Goal: Task Accomplishment & Management: Use online tool/utility

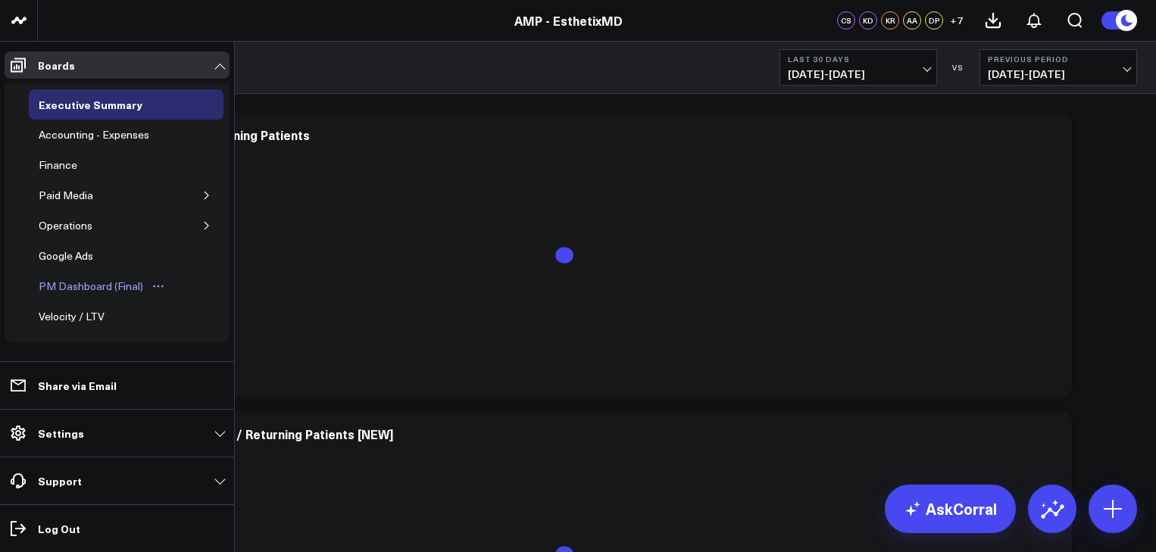
click at [63, 281] on div "PM Dashboard (Final)" at bounding box center [91, 286] width 112 height 18
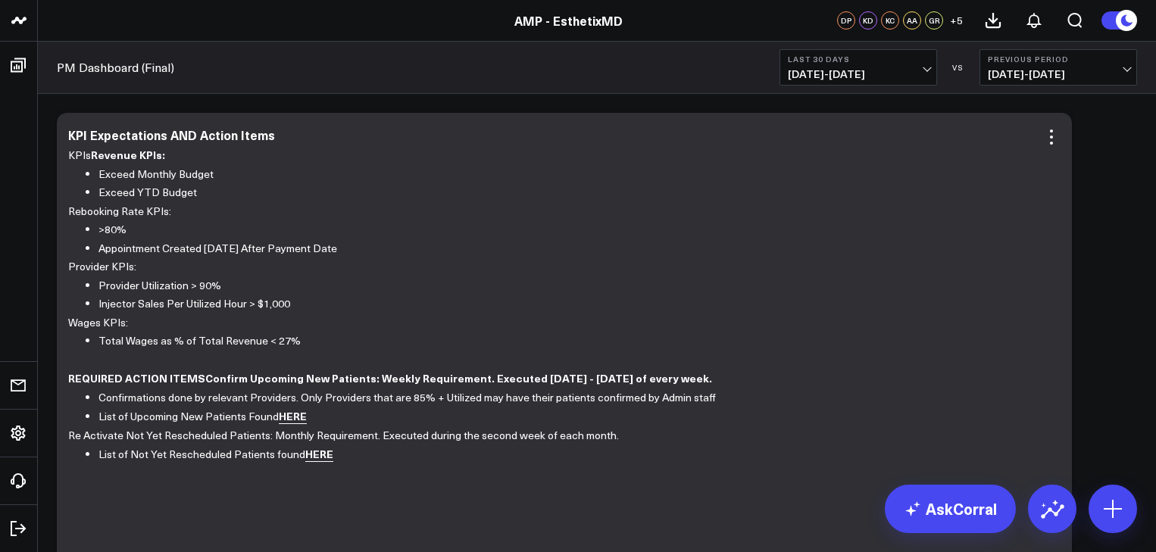
click at [286, 418] on link "HERE" at bounding box center [293, 416] width 28 height 16
click at [315, 451] on link "HERE" at bounding box center [319, 454] width 28 height 16
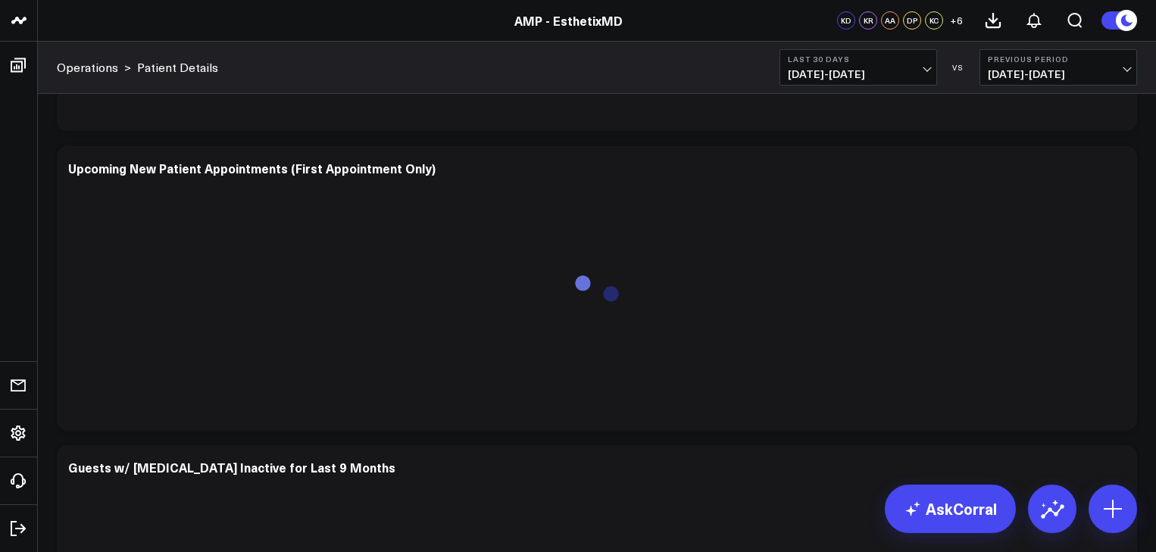
scroll to position [1496, 0]
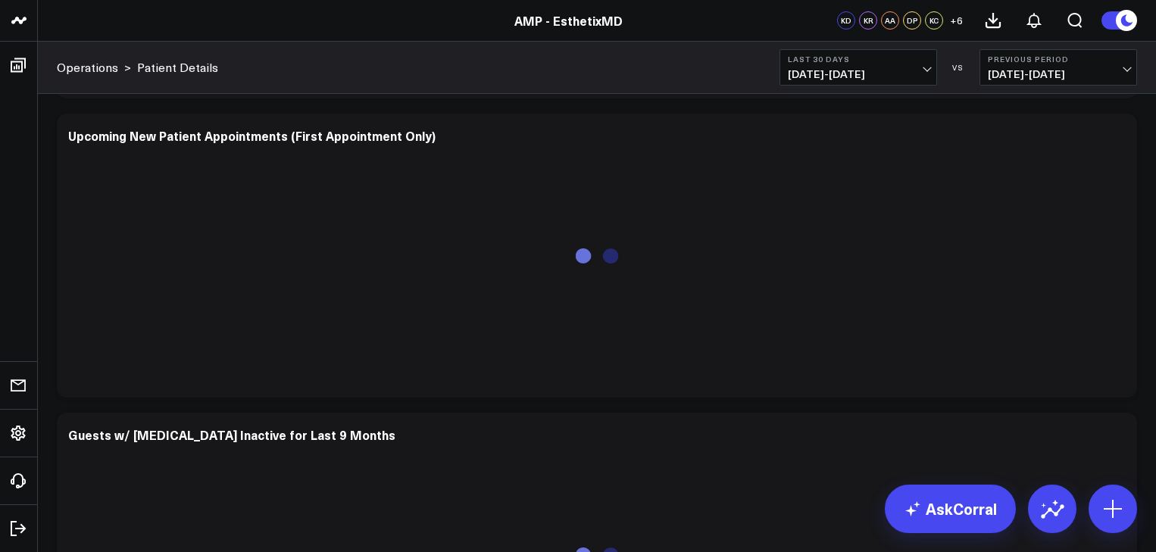
click at [1128, 68] on span "[DATE] - [DATE]" at bounding box center [1058, 74] width 141 height 12
click at [1054, 182] on link "No Comparison" at bounding box center [1059, 188] width 156 height 29
click at [926, 68] on span "09/15/25 - 10/14/25" at bounding box center [858, 74] width 141 height 12
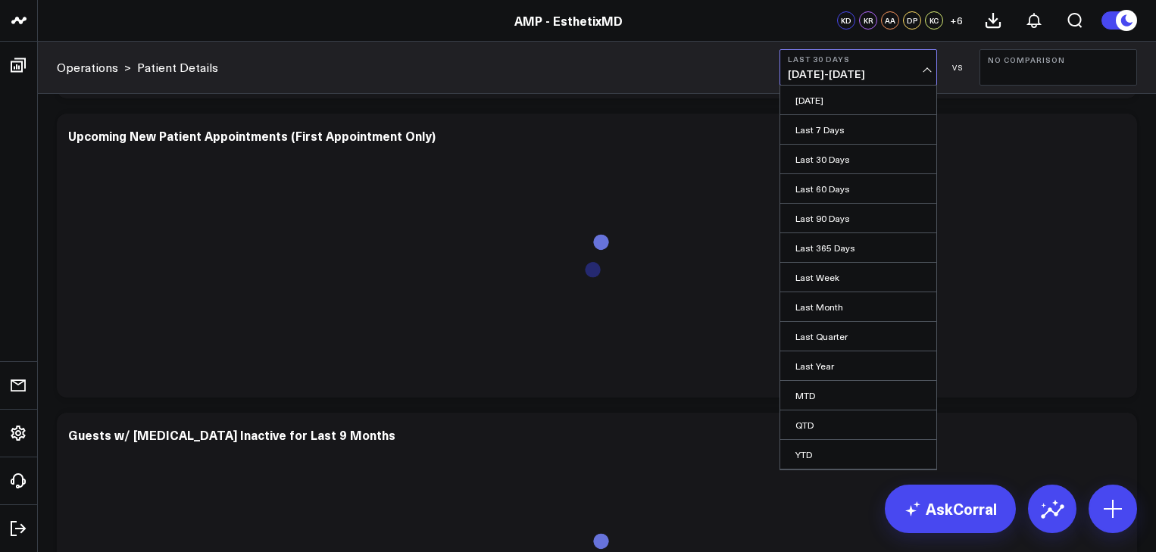
scroll to position [26, 0]
click at [849, 437] on link "YTD" at bounding box center [859, 429] width 156 height 29
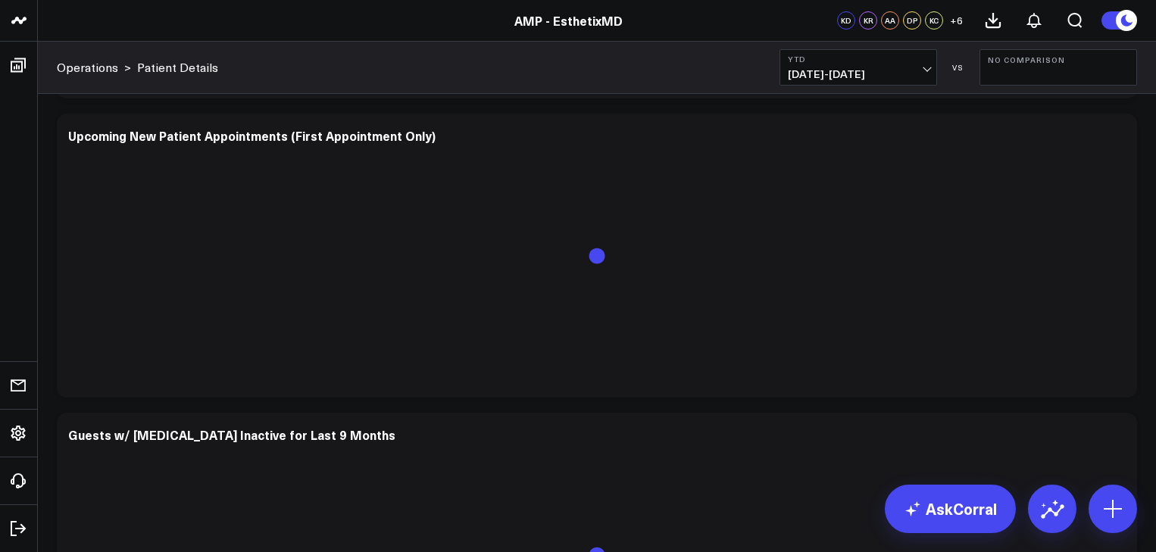
click at [921, 66] on button "YTD 01/01/25 - 10/14/25" at bounding box center [859, 67] width 158 height 36
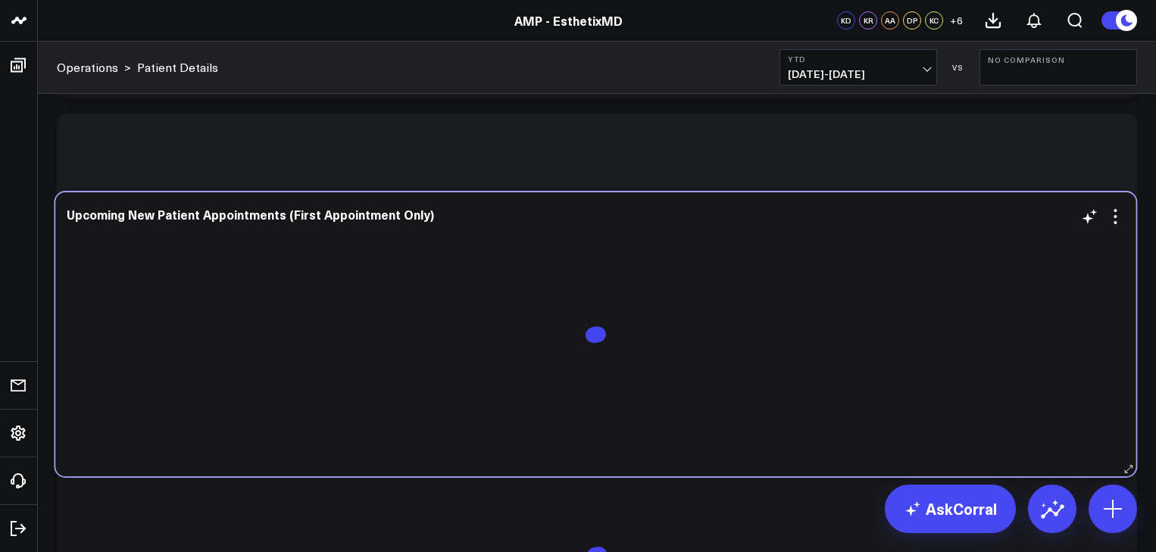
drag, startPoint x: 938, startPoint y: 132, endPoint x: 938, endPoint y: 217, distance: 84.9
click at [938, 217] on div "Upcoming New Patient Appointments (First Appointment Only)" at bounding box center [596, 215] width 1058 height 14
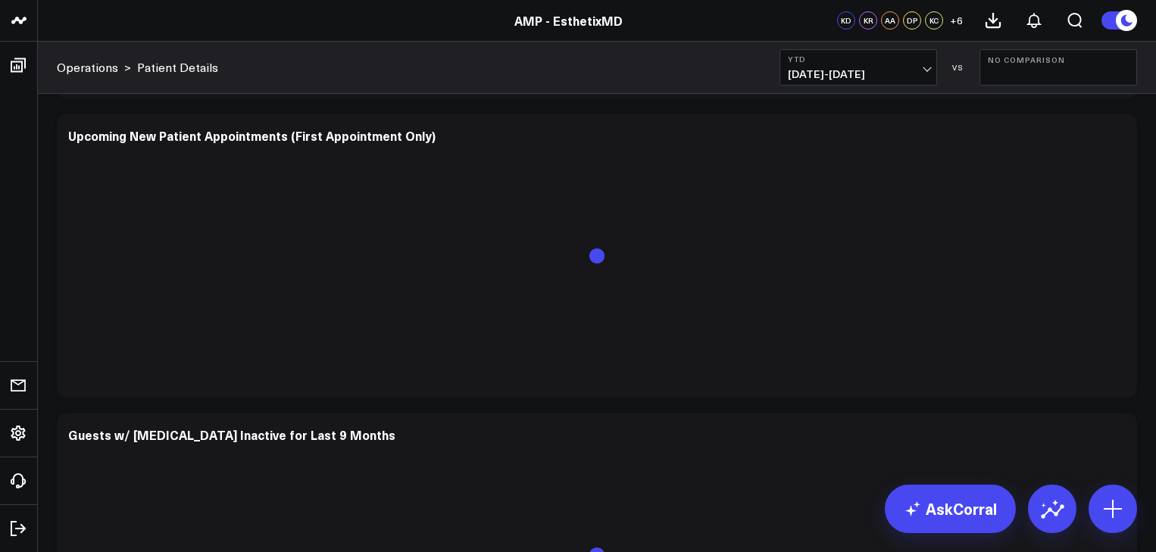
click at [925, 58] on b "YTD" at bounding box center [858, 59] width 141 height 9
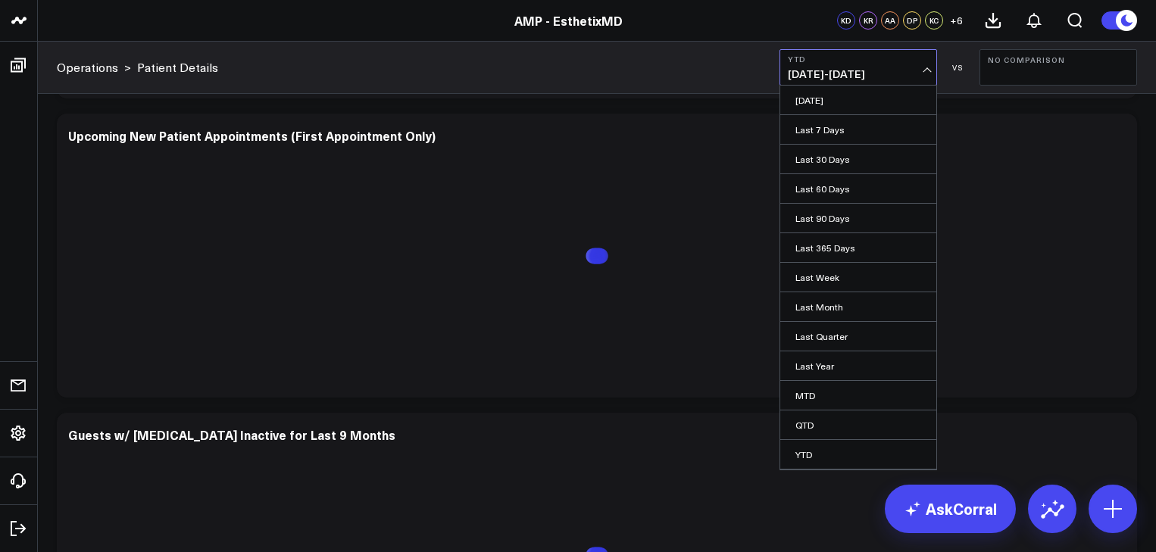
scroll to position [26, 0]
click at [825, 448] on link "Custom Dates" at bounding box center [859, 458] width 156 height 29
select select "9"
select select "2025"
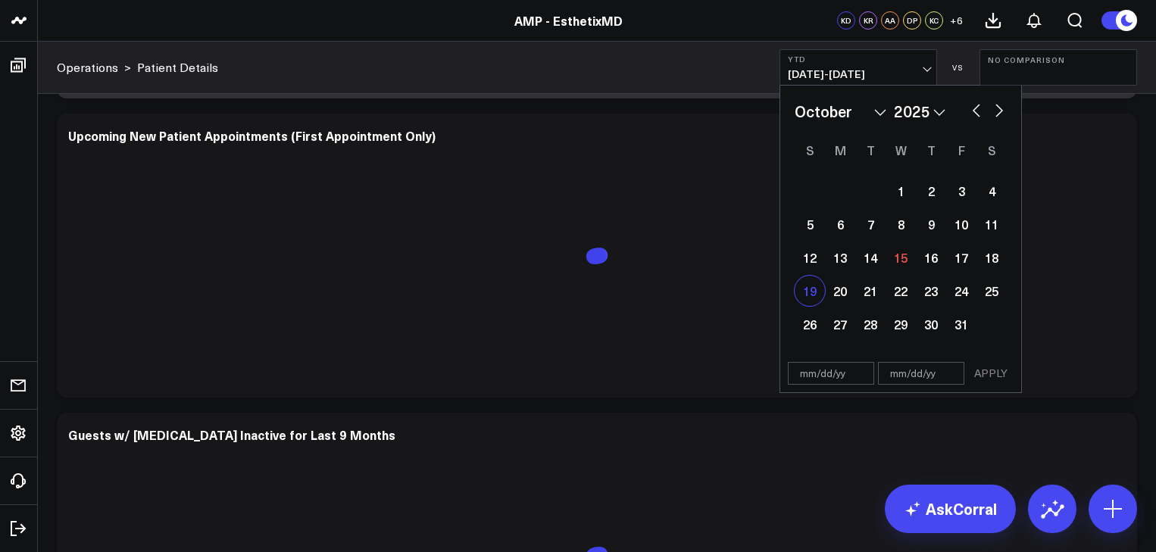
click at [811, 284] on div "19" at bounding box center [810, 291] width 30 height 30
type input "10/19/25"
select select "9"
select select "2025"
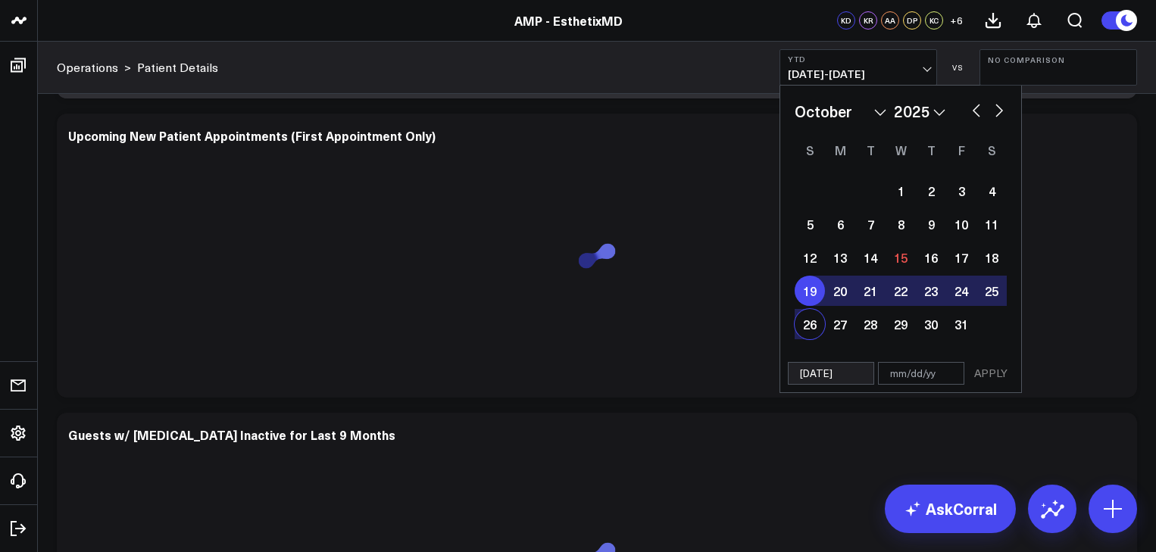
click at [809, 324] on div "26" at bounding box center [810, 324] width 30 height 30
type input "10/26/25"
select select "9"
select select "2025"
click at [985, 372] on button "APPLY" at bounding box center [991, 373] width 45 height 23
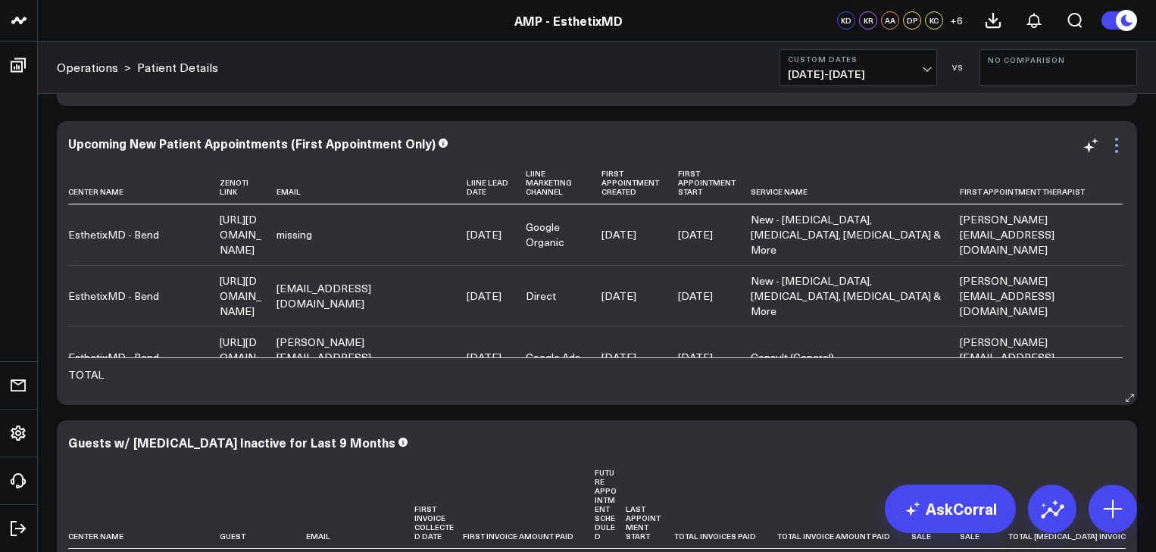
click at [1116, 139] on icon at bounding box center [1117, 145] width 18 height 18
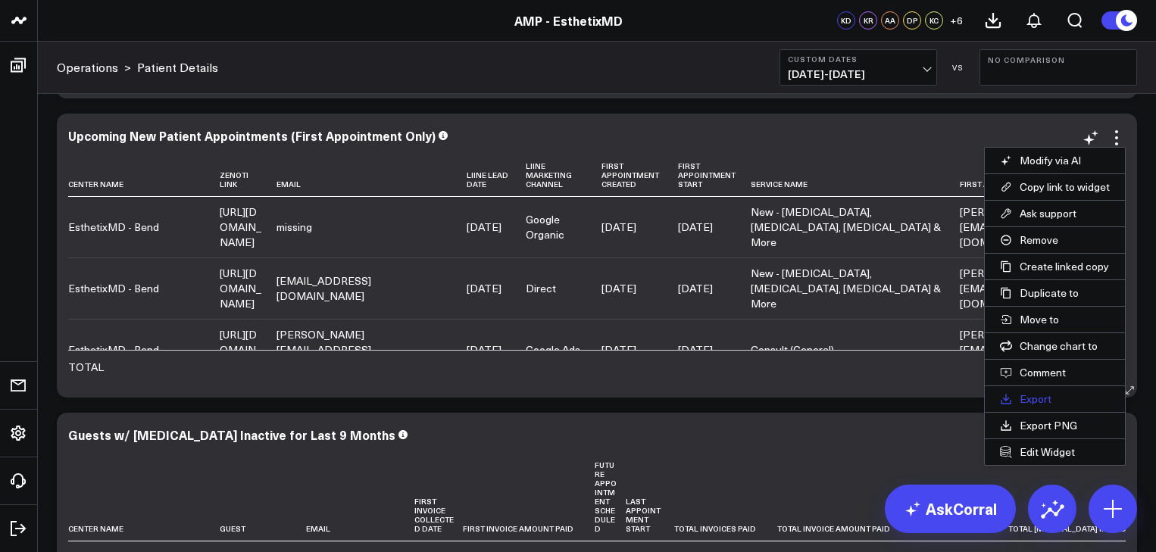
click at [1014, 398] on button "Export" at bounding box center [1055, 400] width 140 height 26
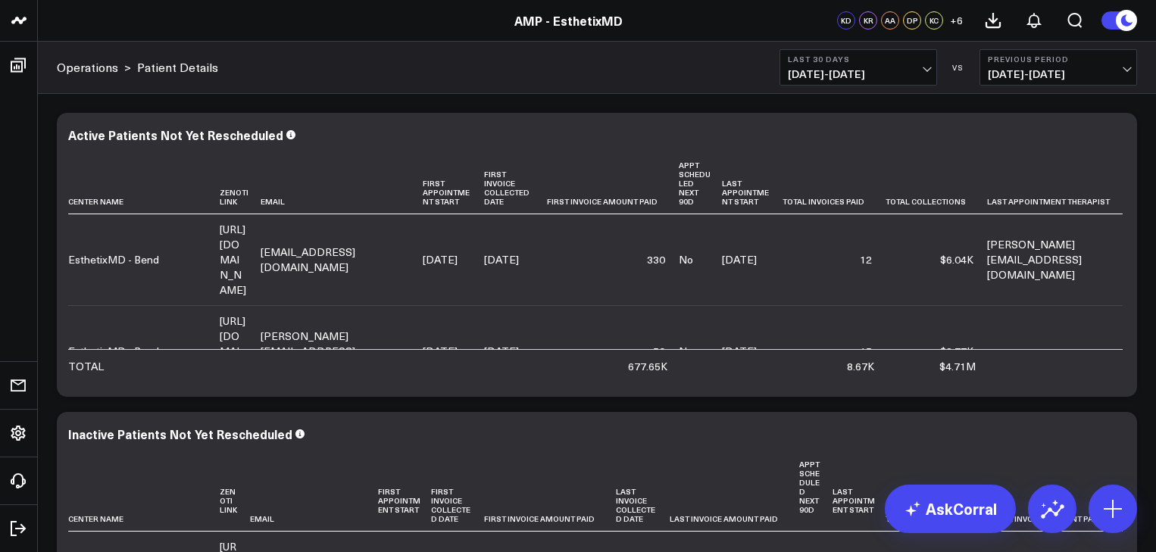
click at [1119, 79] on span "[DATE] - [DATE]" at bounding box center [1058, 74] width 141 height 12
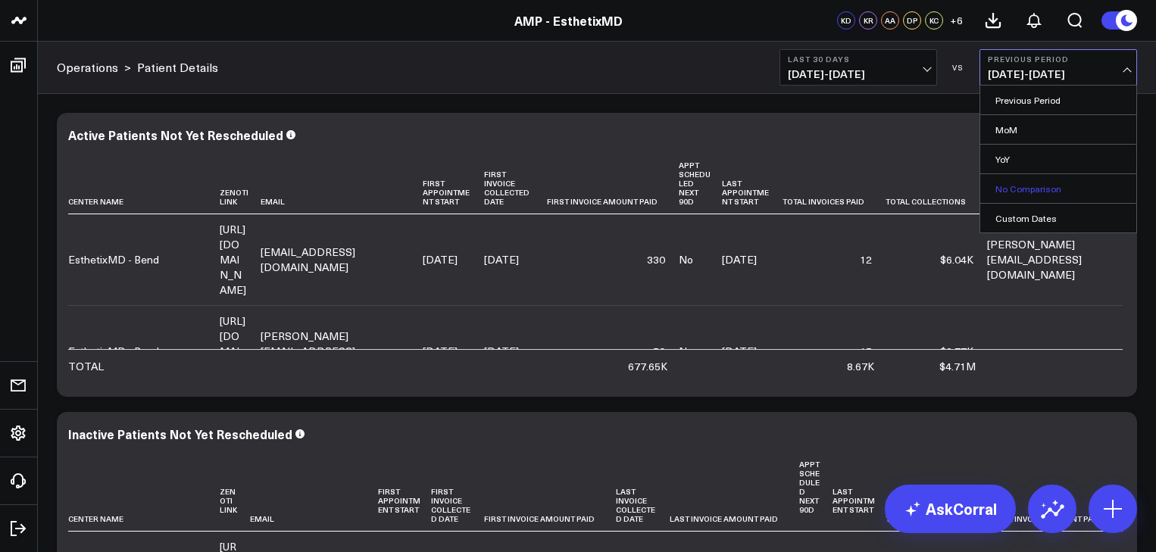
click at [1029, 188] on link "No Comparison" at bounding box center [1059, 188] width 156 height 29
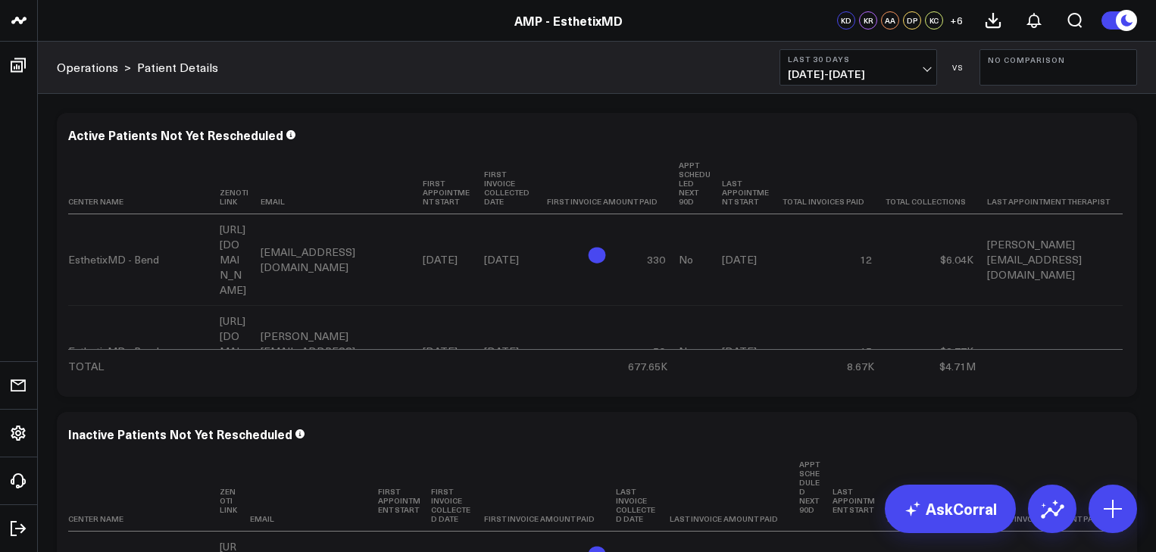
click at [931, 68] on button "Last 30 Days [DATE] - [DATE]" at bounding box center [859, 67] width 158 height 36
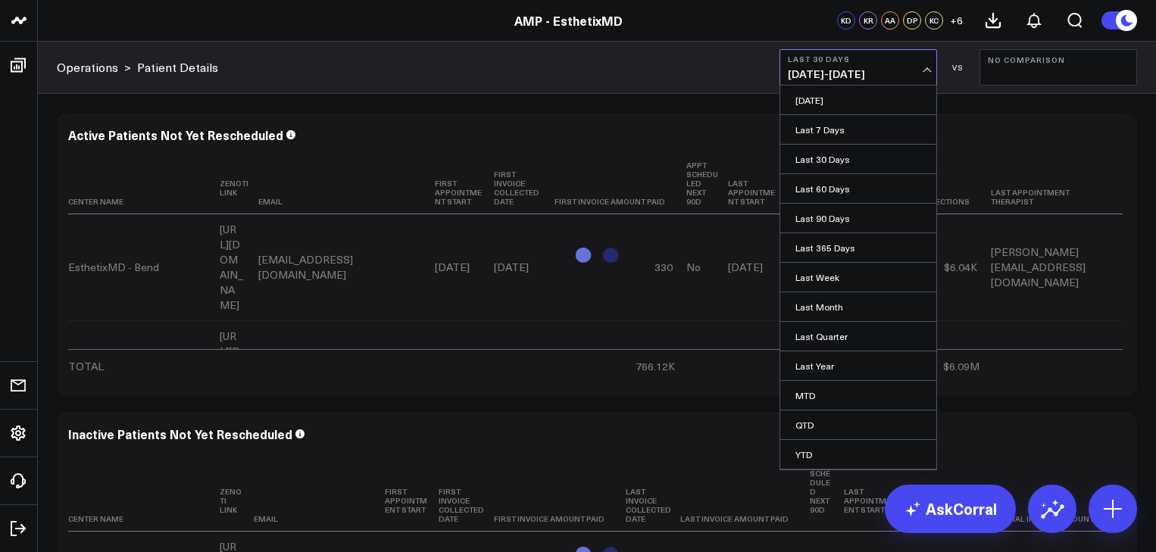
click at [843, 470] on link "Custom Dates" at bounding box center [859, 484] width 156 height 29
select select "9"
select select "2025"
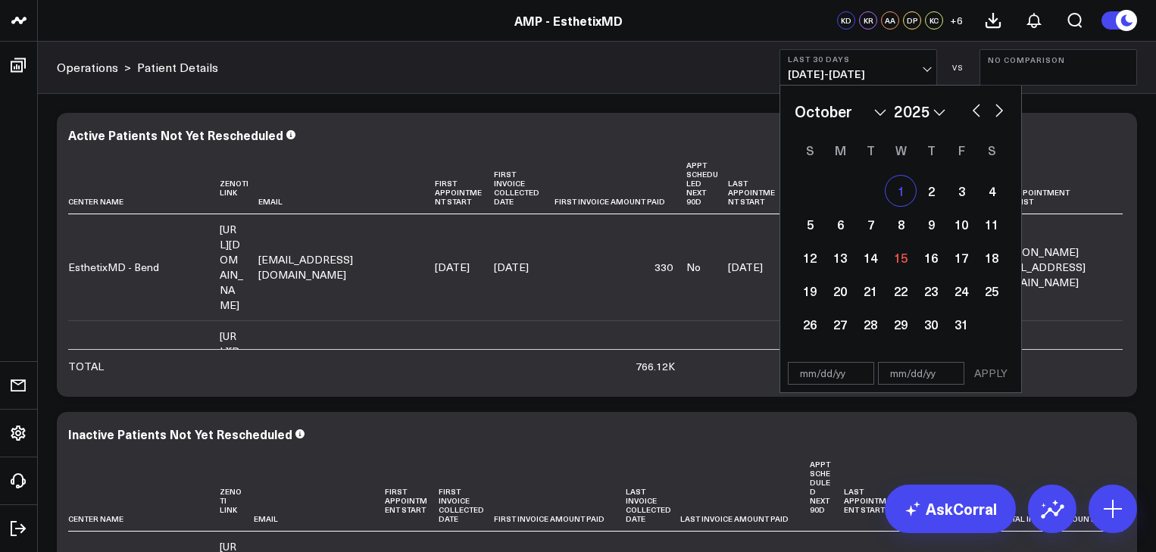
click at [901, 192] on div "1" at bounding box center [901, 191] width 30 height 30
type input "[DATE]"
select select "9"
select select "2025"
click at [974, 108] on button "button" at bounding box center [976, 109] width 15 height 18
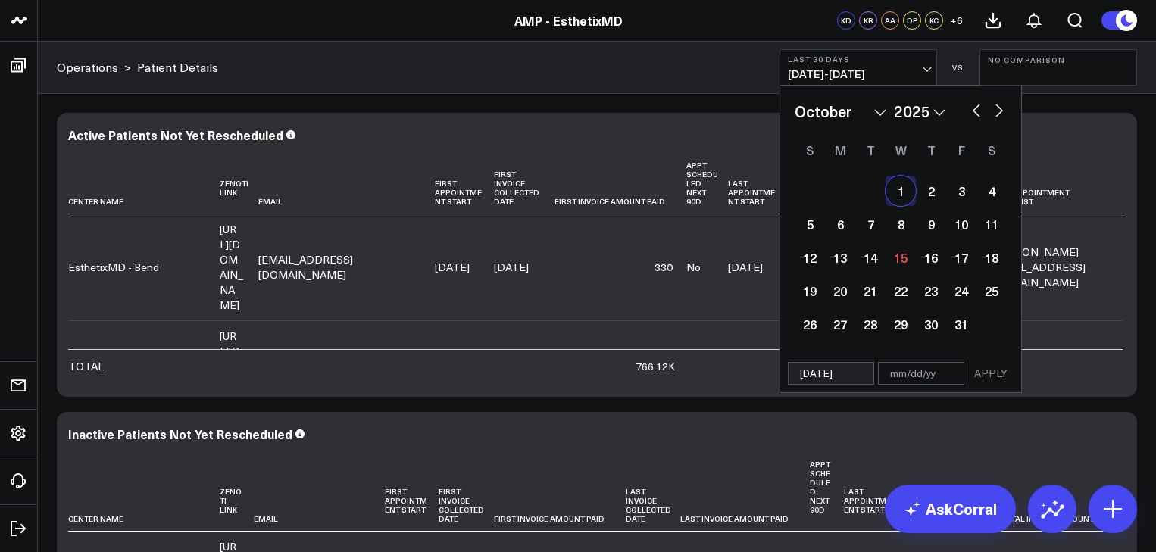
select select "8"
select select "2025"
click at [974, 108] on button "button" at bounding box center [976, 109] width 15 height 18
select select "7"
select select "2025"
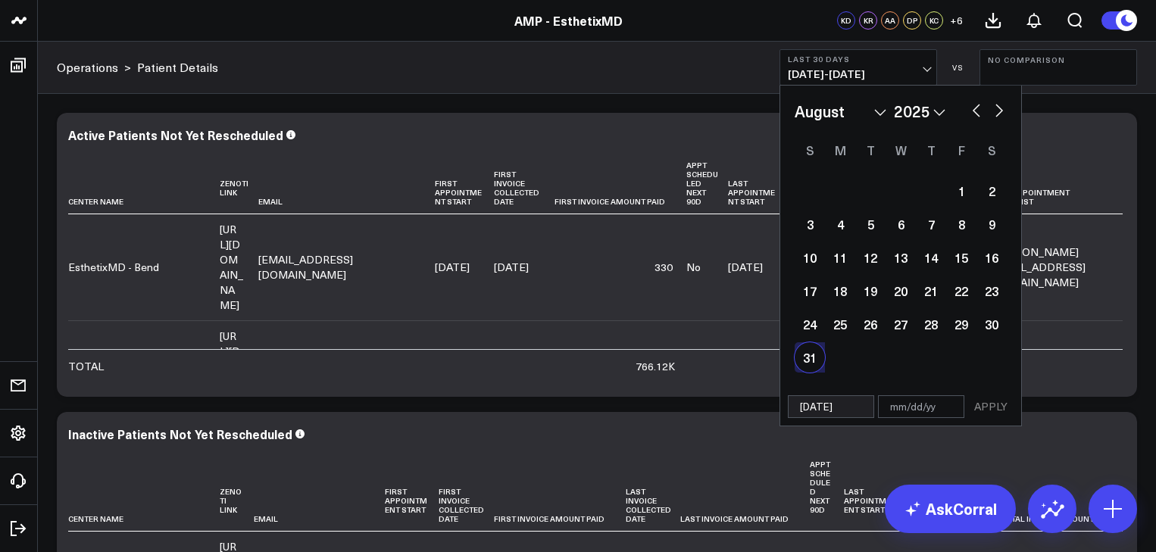
click at [803, 354] on div "31" at bounding box center [810, 358] width 30 height 30
type input "[DATE]"
select select "7"
select select "2025"
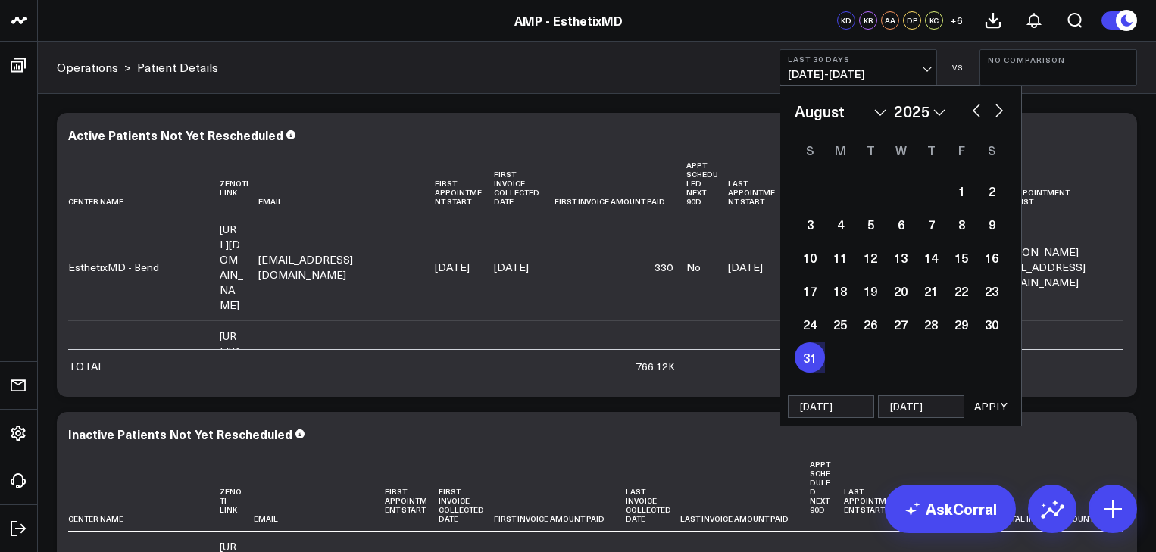
click at [988, 396] on button "APPLY" at bounding box center [991, 407] width 45 height 23
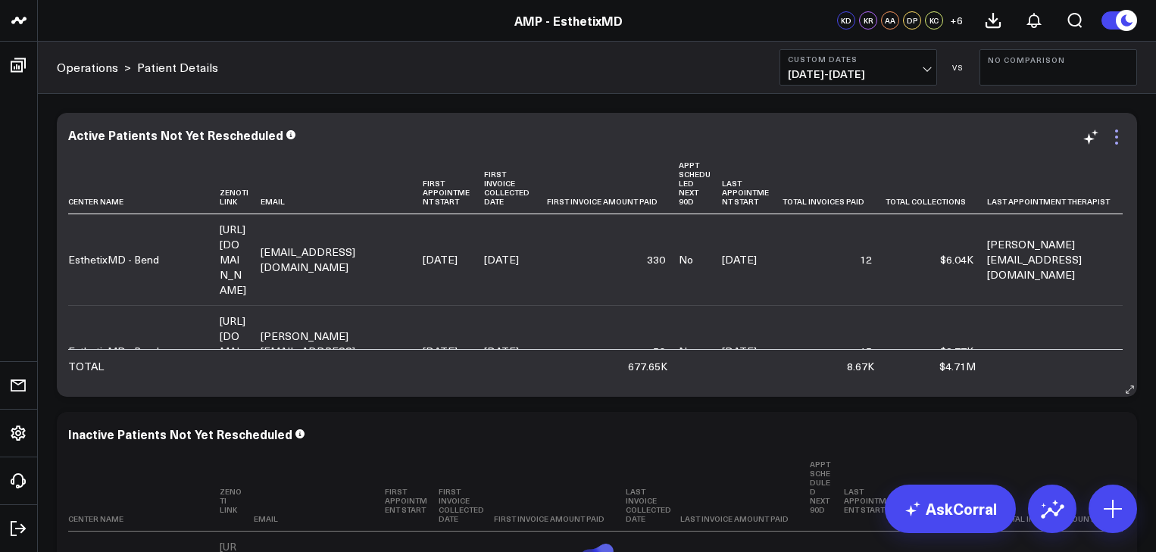
click at [1119, 134] on icon at bounding box center [1117, 137] width 18 height 18
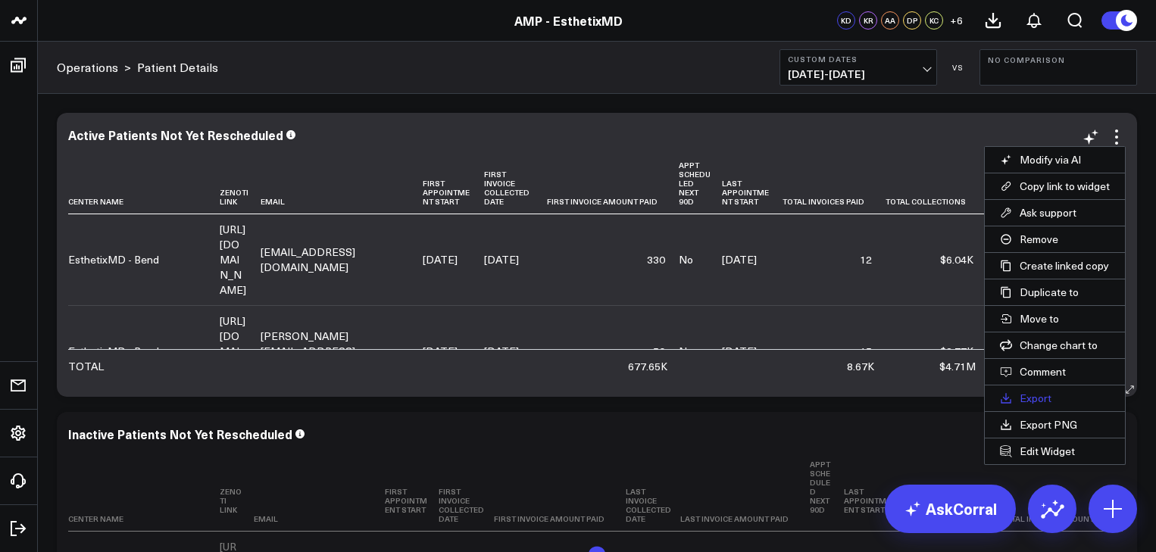
click at [1045, 390] on button "Export" at bounding box center [1055, 399] width 140 height 26
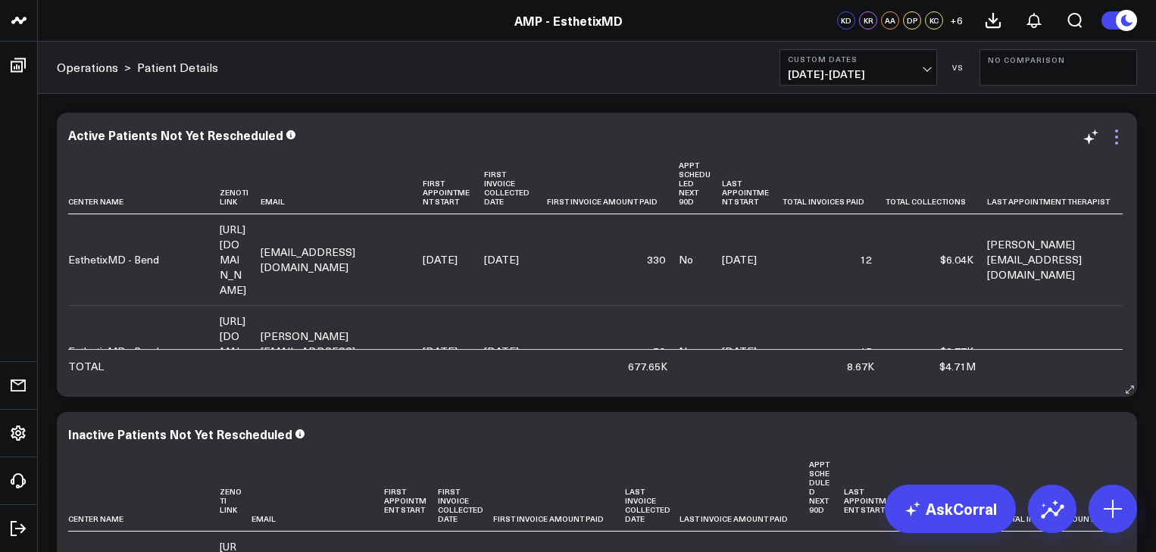
click at [1116, 130] on icon at bounding box center [1117, 137] width 18 height 18
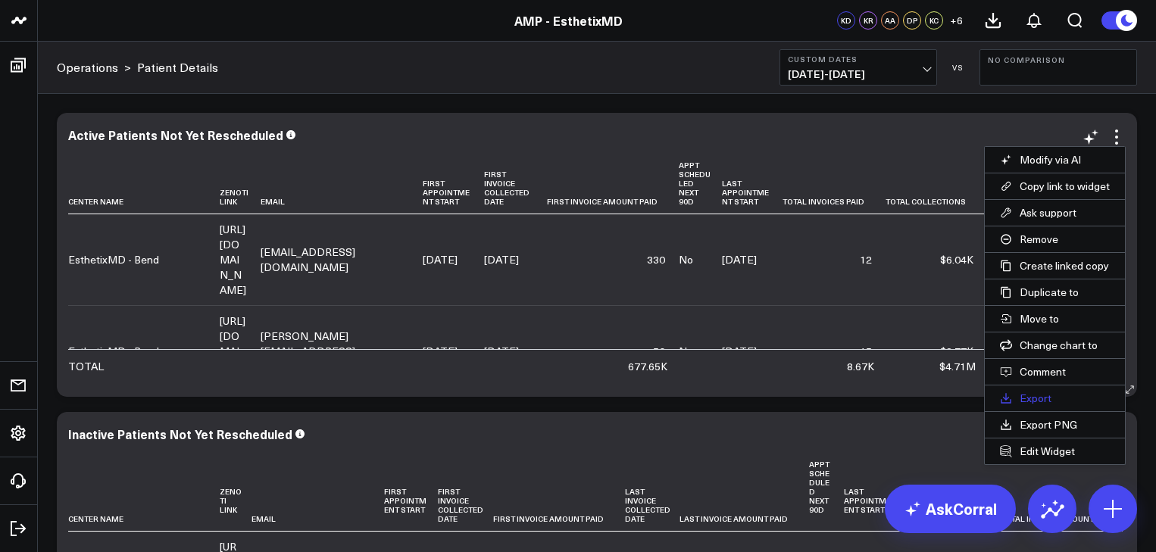
click at [1036, 389] on button "Export" at bounding box center [1055, 399] width 140 height 26
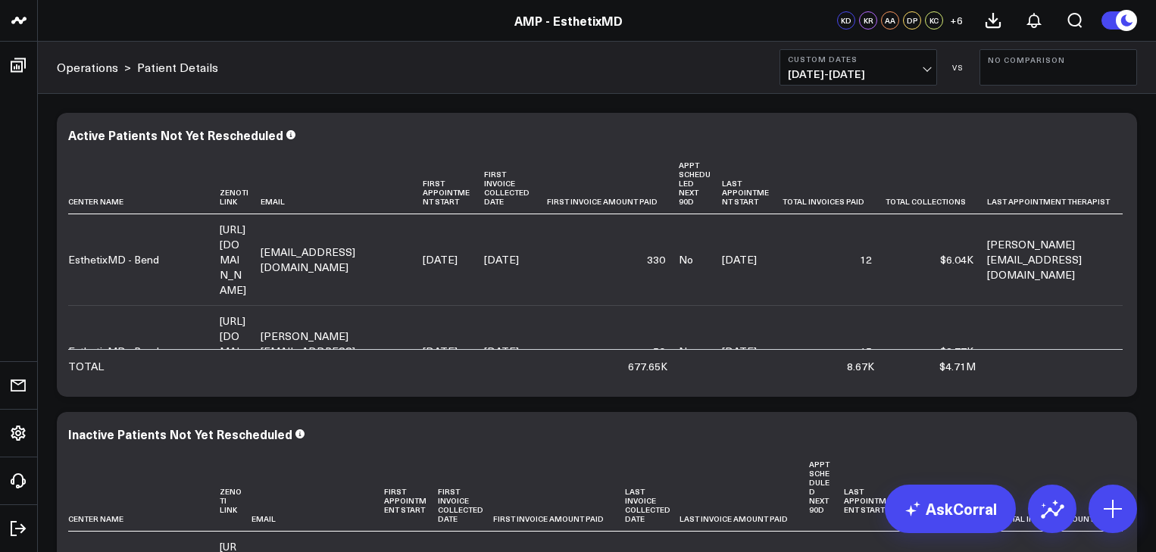
drag, startPoint x: 803, startPoint y: 34, endPoint x: 795, endPoint y: 23, distance: 13.0
click at [795, 23] on header "AMP - EsthetixMD AMP - EsthetixMD KD KR AA DP KC + 6" at bounding box center [578, 21] width 1156 height 42
click at [927, 68] on span "[DATE] - [DATE]" at bounding box center [858, 74] width 141 height 12
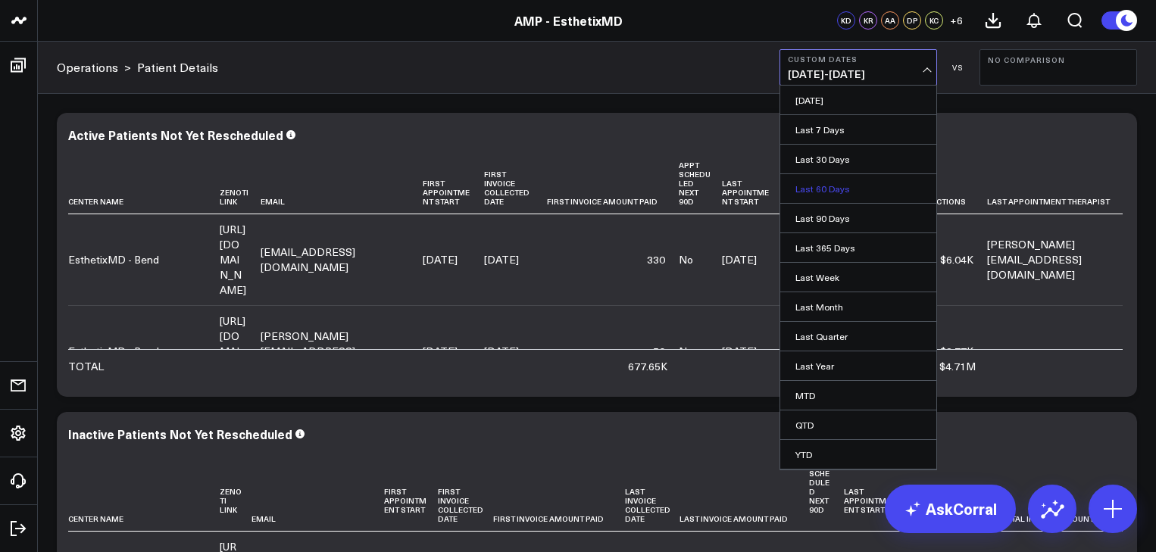
click at [828, 192] on link "Last 60 Days" at bounding box center [859, 188] width 156 height 29
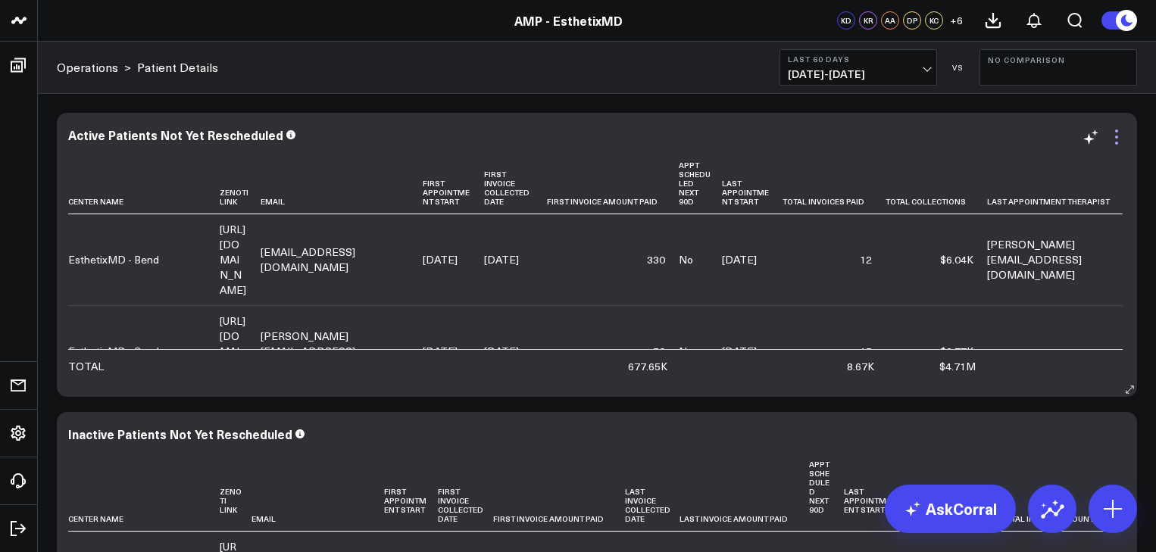
click at [1114, 136] on icon at bounding box center [1117, 137] width 18 height 18
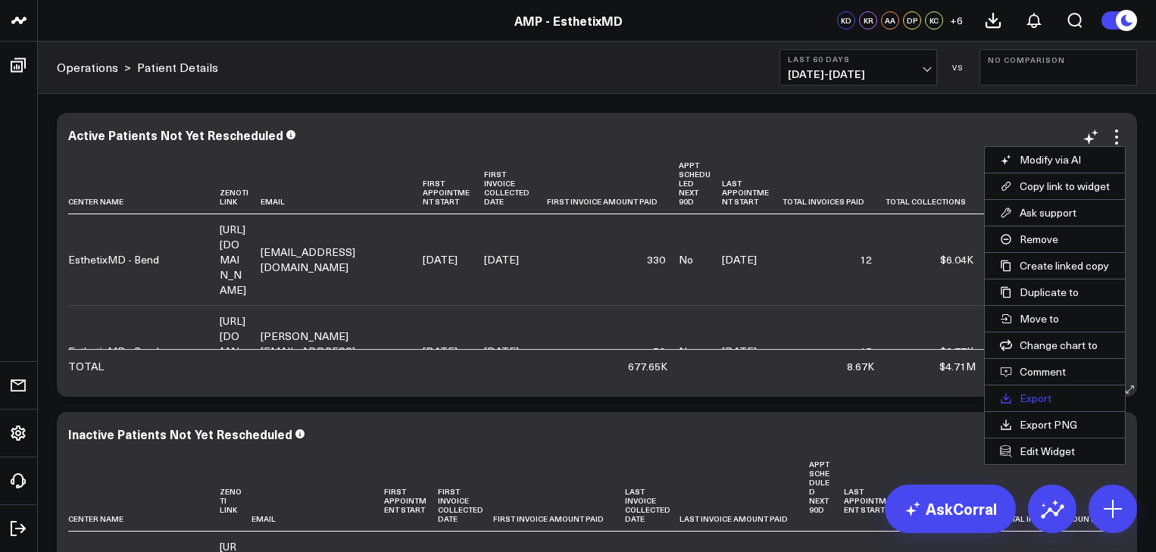
click at [1009, 393] on button "Export" at bounding box center [1055, 399] width 140 height 26
